Goal: Task Accomplishment & Management: Use online tool/utility

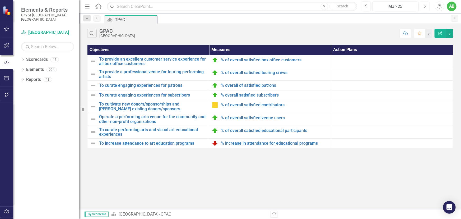
click at [427, 8] on button "Next" at bounding box center [425, 7] width 10 height 10
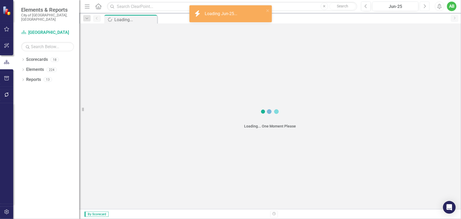
click at [426, 8] on icon "Next" at bounding box center [424, 6] width 3 height 5
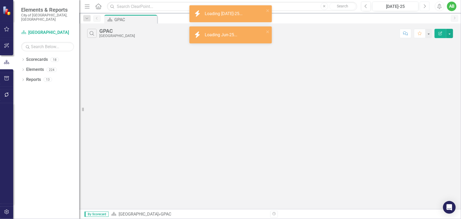
click at [426, 8] on icon "Next" at bounding box center [424, 6] width 3 height 5
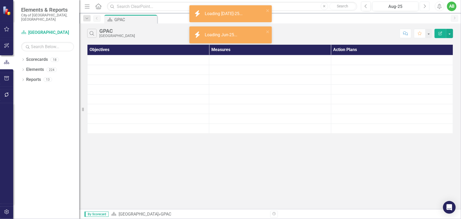
click at [426, 8] on icon "Next" at bounding box center [424, 6] width 3 height 5
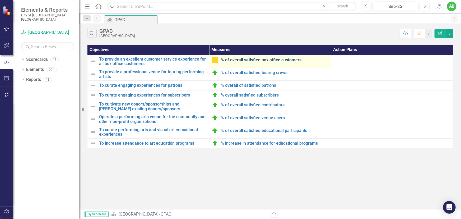
click at [255, 60] on link "% of overall satisfied box office customers" at bounding box center [274, 60] width 107 height 5
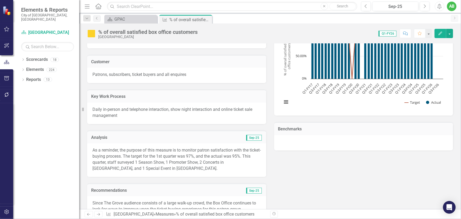
scroll to position [120, 0]
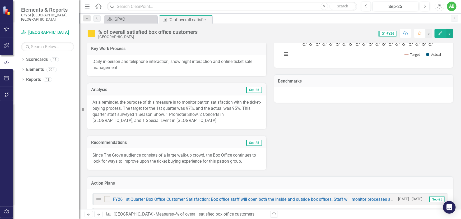
click at [177, 107] on p "As a reminder, the purpose of this measure is to monitor patron satisfaction wi…" at bounding box center [177, 111] width 169 height 24
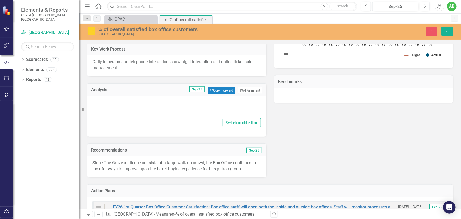
type textarea "<p>As a reminder, the purpose of this measure is to monitor patron satisfaction…"
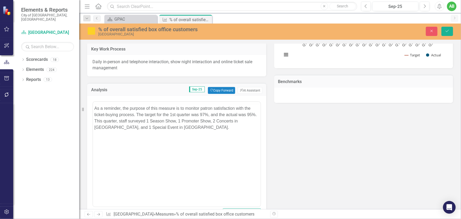
scroll to position [0, 0]
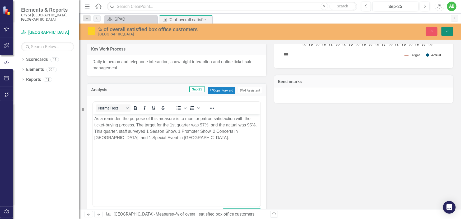
click at [445, 30] on icon "Save" at bounding box center [447, 31] width 5 height 4
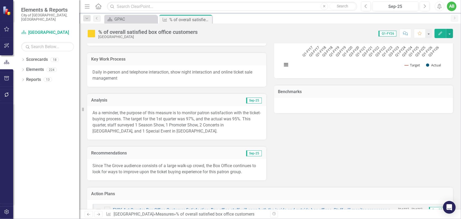
scroll to position [120, 0]
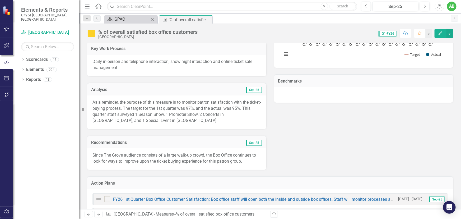
click at [133, 20] on div "GPAC" at bounding box center [131, 19] width 35 height 7
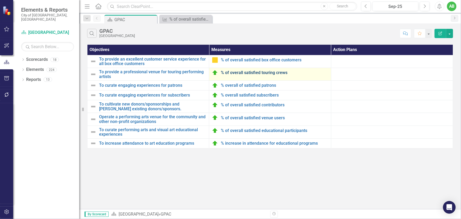
click at [269, 72] on link "% of overall satisfied touring crews" at bounding box center [274, 72] width 107 height 5
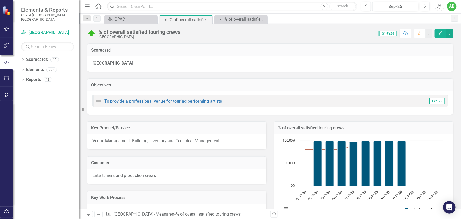
scroll to position [120, 0]
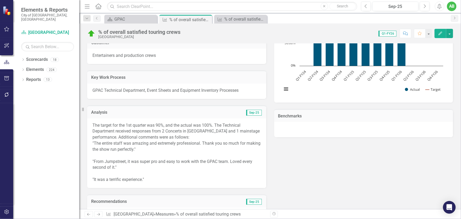
click at [211, 134] on p "The target for the 1st quarter was 90%, and the actual was 100%. The Technical …" at bounding box center [177, 131] width 169 height 18
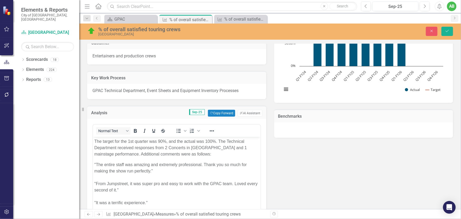
scroll to position [0, 0]
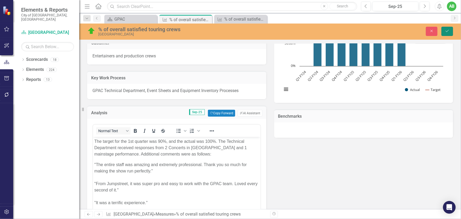
click at [448, 31] on icon "Save" at bounding box center [447, 31] width 5 height 4
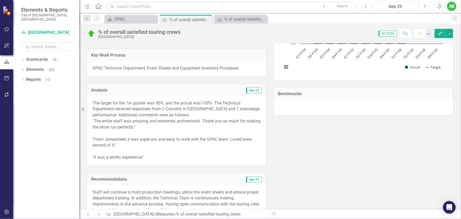
scroll to position [144, 0]
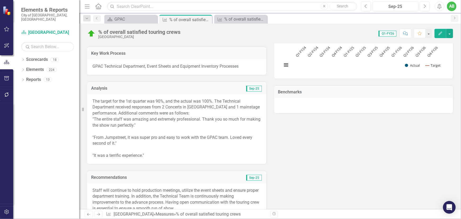
click at [200, 112] on p "The target for the 1st quarter was 90%, and the actual was 100%. The Technical …" at bounding box center [177, 107] width 169 height 18
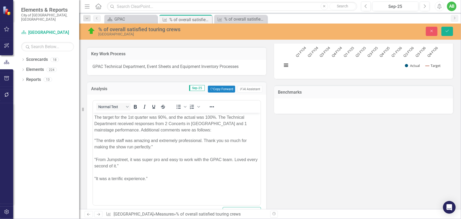
scroll to position [0, 0]
click at [206, 129] on p "The target for the 1st quarter was 90%, and the actual was 100%. The Technical …" at bounding box center [176, 123] width 165 height 19
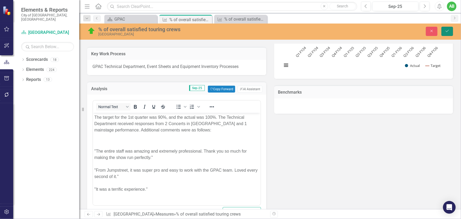
click at [447, 30] on icon "Save" at bounding box center [447, 31] width 5 height 4
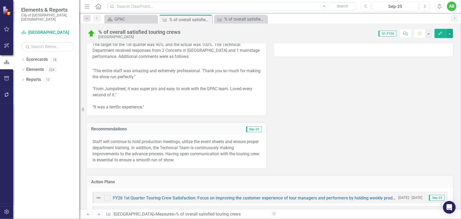
scroll to position [216, 0]
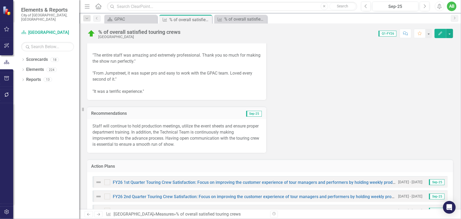
click at [226, 137] on p "Staff will continue to hold production meetings, utilize the event sheets and e…" at bounding box center [177, 135] width 169 height 24
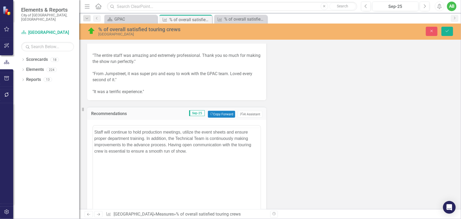
scroll to position [0, 0]
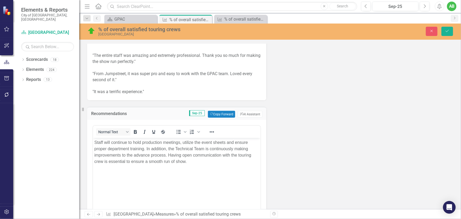
click at [225, 142] on p "Staff will continue to hold production meetings, utilize the event sheets and e…" at bounding box center [176, 151] width 165 height 25
click at [445, 30] on icon "Save" at bounding box center [447, 31] width 5 height 4
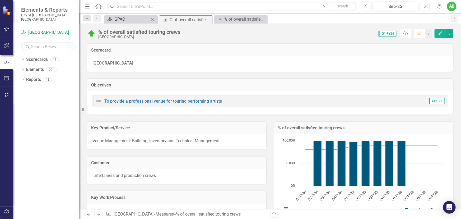
click at [142, 18] on div "GPAC" at bounding box center [131, 19] width 35 height 7
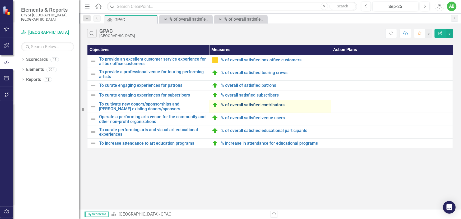
click at [264, 106] on link "% of overall satisfied contributors" at bounding box center [274, 105] width 107 height 5
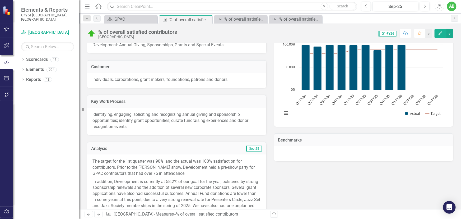
scroll to position [120, 0]
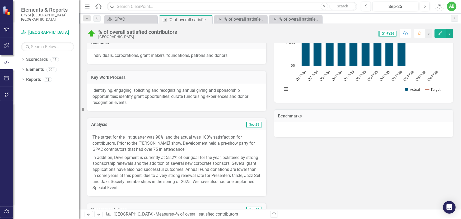
click at [190, 174] on p "In addition, Development is currently at 58.2% of our goal for the year, bolste…" at bounding box center [177, 172] width 169 height 37
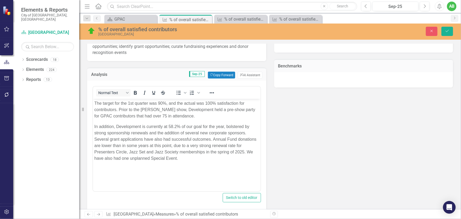
scroll to position [192, 0]
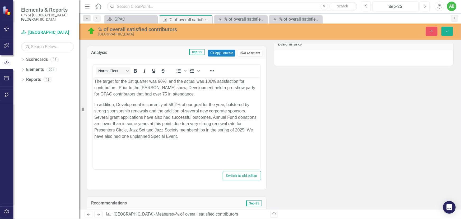
click at [145, 130] on p "In addition, Development is currently at 58.2% of our goal for the year, bolste…" at bounding box center [176, 120] width 165 height 38
click at [448, 31] on icon "Save" at bounding box center [447, 31] width 5 height 4
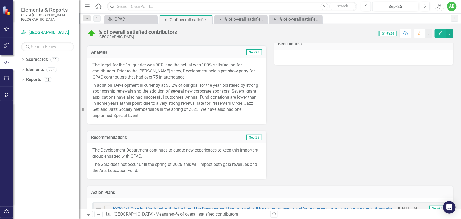
click at [147, 155] on p "The Development Department continues to curate new experiences to keep this imp…" at bounding box center [177, 153] width 169 height 13
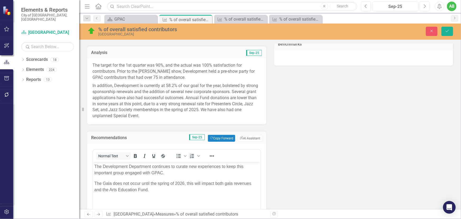
scroll to position [0, 0]
click at [194, 183] on p "The Gala does not occur until the spring of 2026, this will impact both gala re…" at bounding box center [176, 186] width 165 height 13
click at [445, 31] on button "Save" at bounding box center [448, 31] width 12 height 9
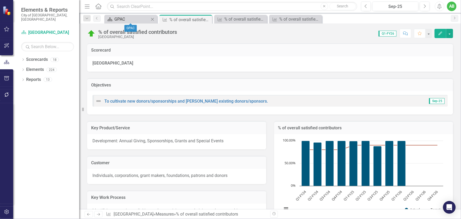
click at [141, 19] on div "GPAC" at bounding box center [131, 19] width 35 height 7
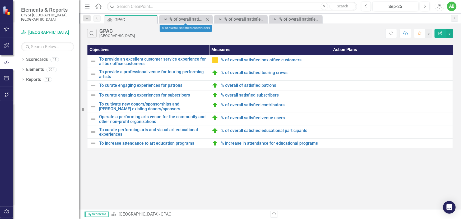
click at [208, 18] on icon "Close" at bounding box center [207, 19] width 5 height 4
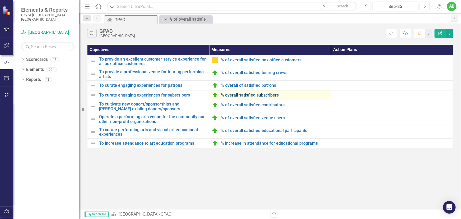
click at [261, 94] on link "% overall satisfied subscribers" at bounding box center [274, 95] width 107 height 5
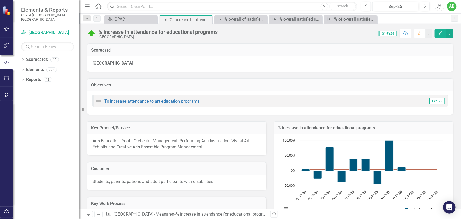
click at [5, 76] on button "button" at bounding box center [7, 78] width 12 height 11
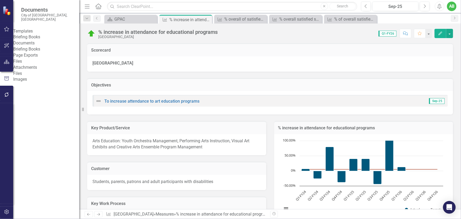
click at [43, 37] on link "Briefing Books" at bounding box center [46, 37] width 66 height 6
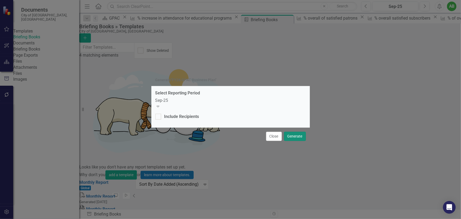
click at [302, 136] on button "Generate" at bounding box center [295, 136] width 22 height 9
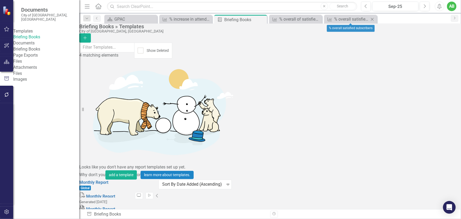
click at [373, 19] on icon "Close" at bounding box center [372, 19] width 5 height 4
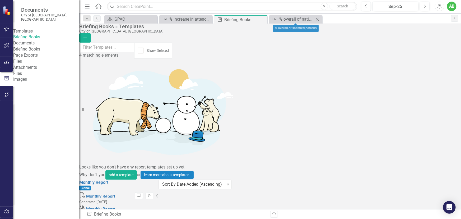
click at [318, 20] on icon at bounding box center [317, 19] width 3 height 3
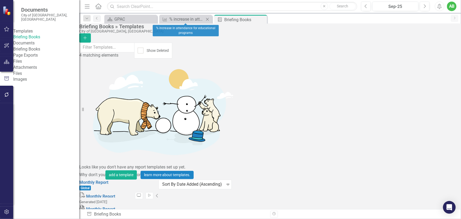
click at [206, 19] on icon "Close" at bounding box center [207, 19] width 5 height 4
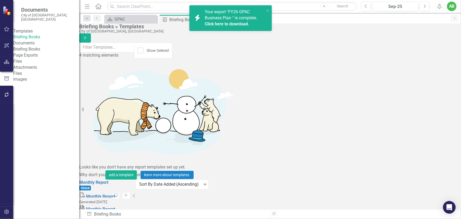
click at [235, 13] on span "Your export "FY26 GPAC Business Plan " is complete. Click here to download." at bounding box center [234, 18] width 58 height 18
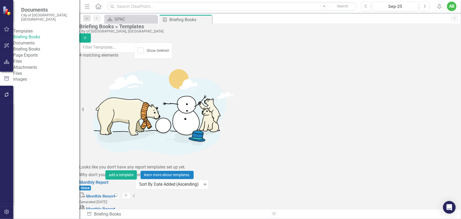
click at [33, 52] on link "Briefing Books" at bounding box center [46, 49] width 66 height 6
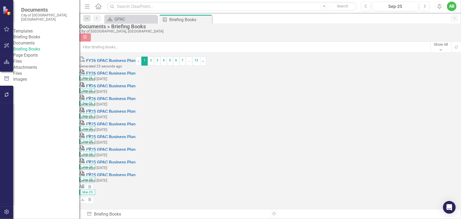
click at [85, 84] on icon "Download" at bounding box center [83, 85] width 4 height 3
